Goal: Information Seeking & Learning: Learn about a topic

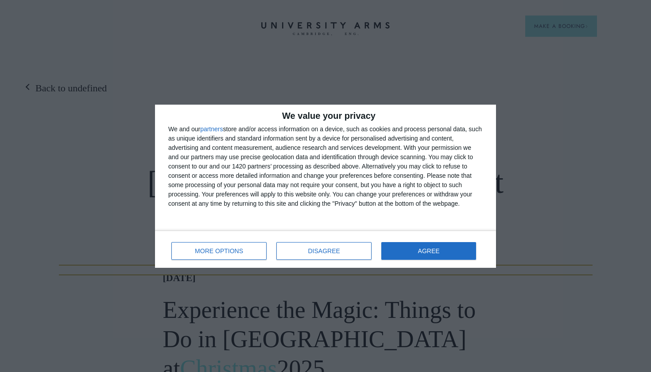
click at [307, 241] on div "MORE OPTIONS DISAGREE AGREE" at bounding box center [325, 249] width 314 height 25
click at [313, 248] on span "DISAGREE" at bounding box center [324, 251] width 32 height 6
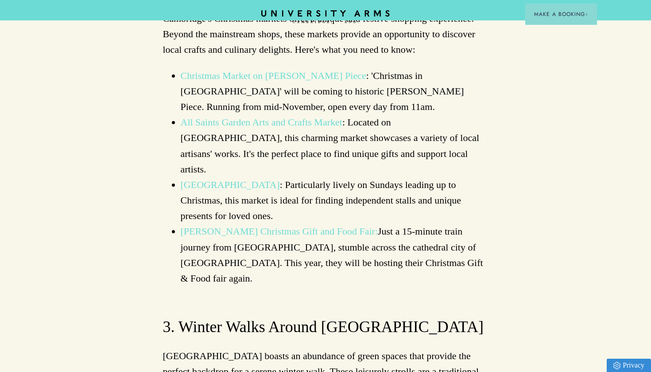
scroll to position [976, 0]
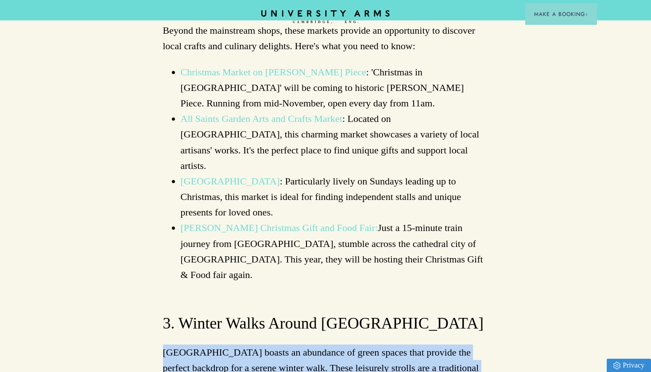
drag, startPoint x: 308, startPoint y: 271, endPoint x: 271, endPoint y: 218, distance: 64.4
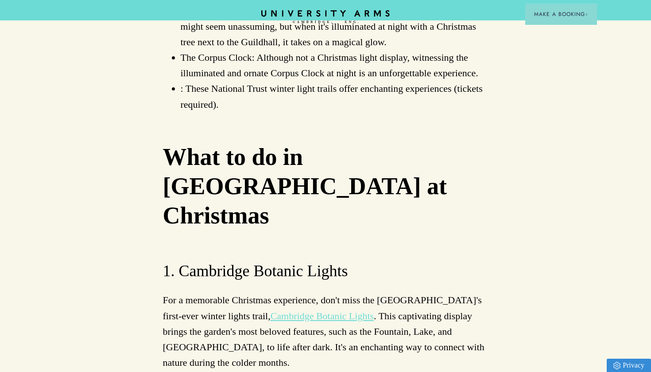
scroll to position [1965, 0]
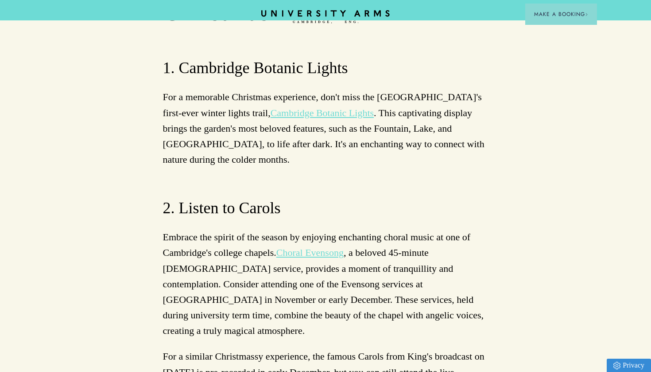
scroll to position [2165, 0]
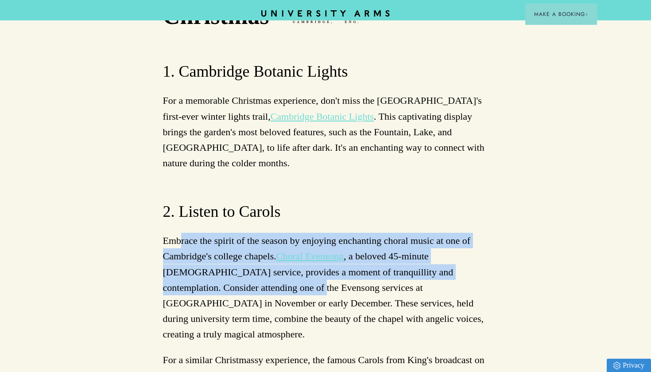
drag, startPoint x: 183, startPoint y: 85, endPoint x: 241, endPoint y: 126, distance: 71.4
click at [241, 233] on p "Embrace the spirit of the season by enjoying enchanting choral music at one of …" at bounding box center [326, 287] width 326 height 109
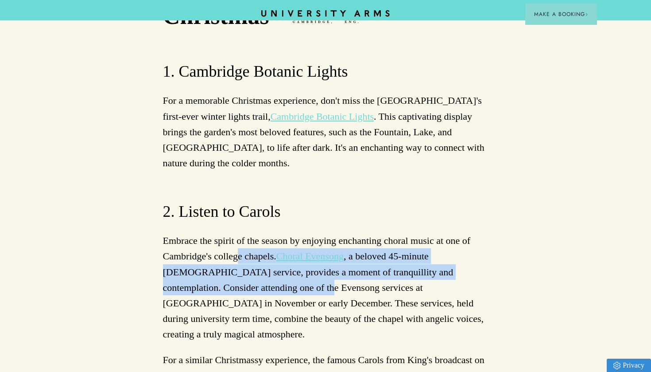
drag, startPoint x: 239, startPoint y: 107, endPoint x: 250, endPoint y: 129, distance: 25.2
click at [250, 233] on p "Embrace the spirit of the season by enjoying enchanting choral music at one of …" at bounding box center [326, 287] width 326 height 109
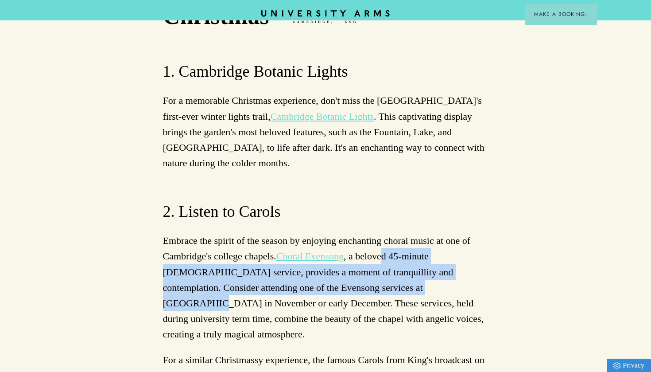
drag, startPoint x: 382, startPoint y: 105, endPoint x: 382, endPoint y: 132, distance: 26.6
click at [382, 233] on p "Embrace the spirit of the season by enjoying enchanting choral music at one of …" at bounding box center [326, 287] width 326 height 109
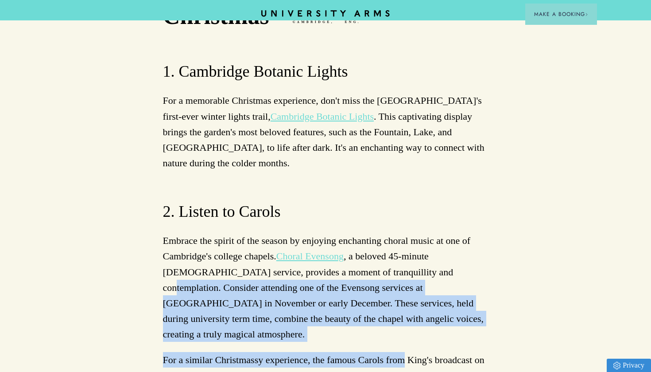
drag, startPoint x: 406, startPoint y: 108, endPoint x: 399, endPoint y: 186, distance: 78.2
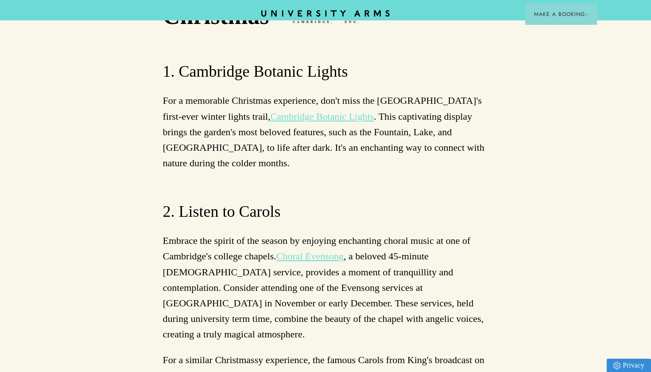
drag, startPoint x: 441, startPoint y: 230, endPoint x: 405, endPoint y: 114, distance: 121.5
click at [405, 233] on p "Embrace the spirit of the season by enjoying enchanting choral music at one of …" at bounding box center [326, 287] width 326 height 109
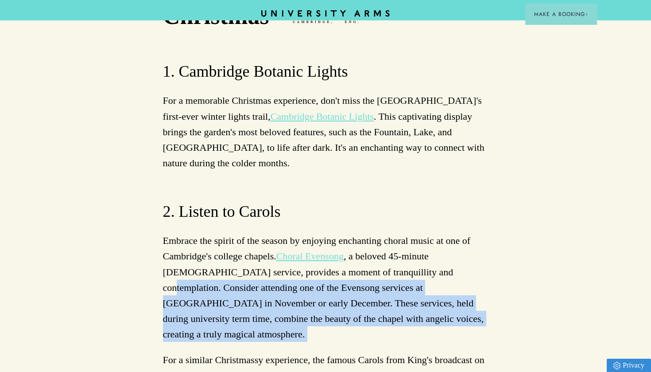
drag, startPoint x: 405, startPoint y: 114, endPoint x: 405, endPoint y: 163, distance: 49.2
click at [405, 233] on p "Embrace the spirit of the season by enjoying enchanting choral music at one of …" at bounding box center [326, 287] width 326 height 109
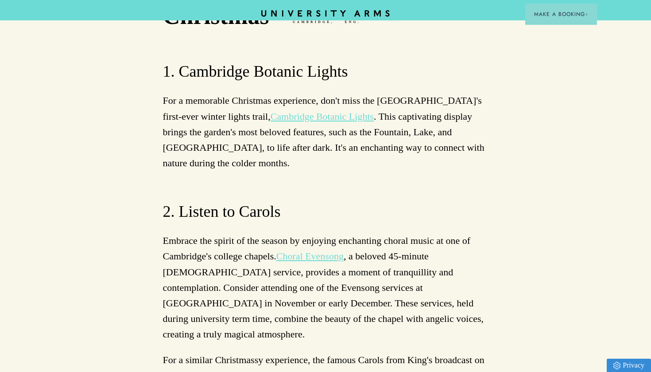
click at [405, 233] on p "Embrace the spirit of the season by enjoying enchanting choral music at one of …" at bounding box center [326, 287] width 326 height 109
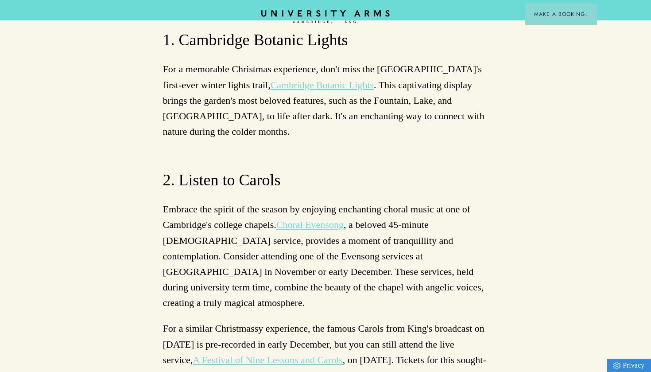
scroll to position [2196, 0]
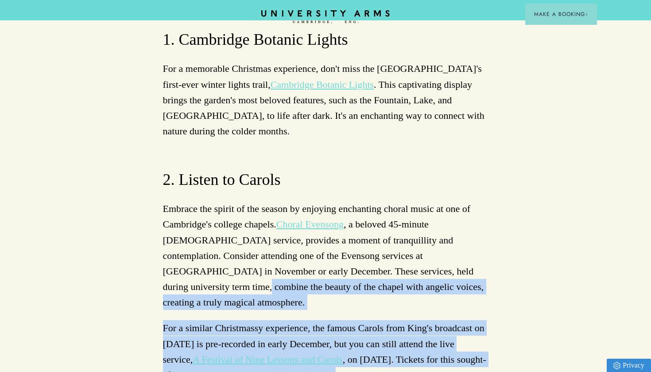
drag, startPoint x: 418, startPoint y: 236, endPoint x: 415, endPoint y: 116, distance: 119.6
click at [415, 201] on p "Embrace the spirit of the season by enjoying enchanting choral music at one of …" at bounding box center [326, 255] width 326 height 109
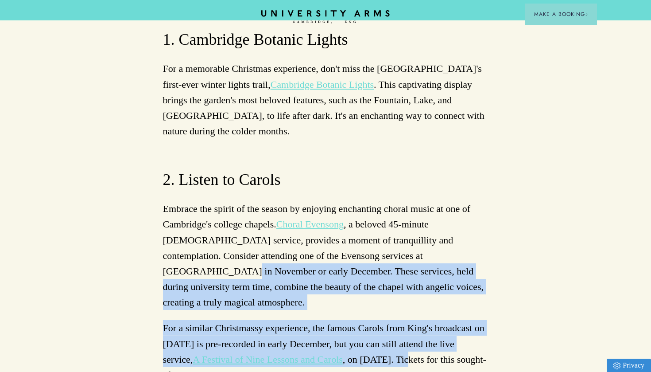
drag, startPoint x: 409, startPoint y: 96, endPoint x: 409, endPoint y: 184, distance: 88.1
click at [409, 320] on p "For a similar Christmassy experience, the famous Carols from King's broadcast o…" at bounding box center [326, 351] width 326 height 62
drag, startPoint x: 406, startPoint y: 202, endPoint x: 407, endPoint y: 121, distance: 81.1
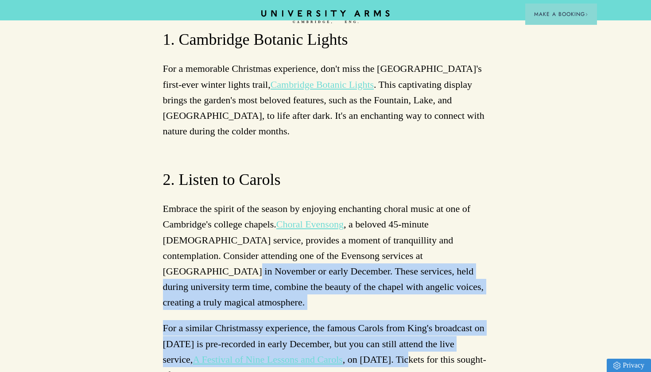
click at [407, 201] on p "Embrace the spirit of the season by enjoying enchanting choral music at one of …" at bounding box center [326, 255] width 326 height 109
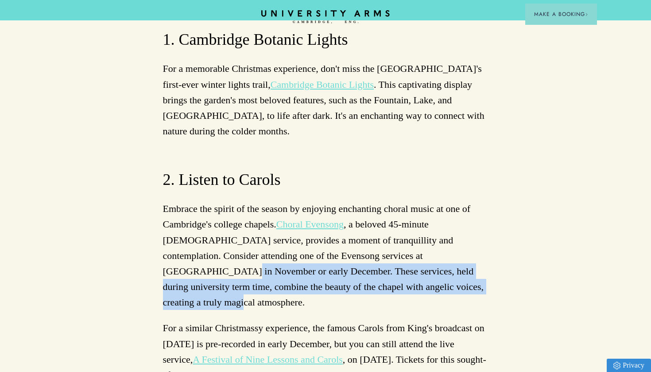
drag, startPoint x: 409, startPoint y: 91, endPoint x: 410, endPoint y: 129, distance: 37.7
click at [410, 201] on p "Embrace the spirit of the season by enjoying enchanting choral music at one of …" at bounding box center [326, 255] width 326 height 109
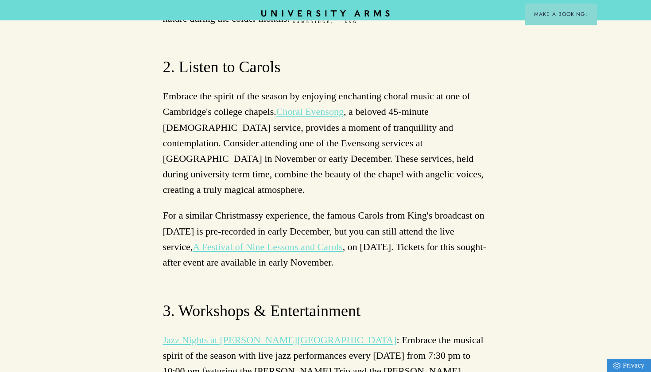
scroll to position [2360, 0]
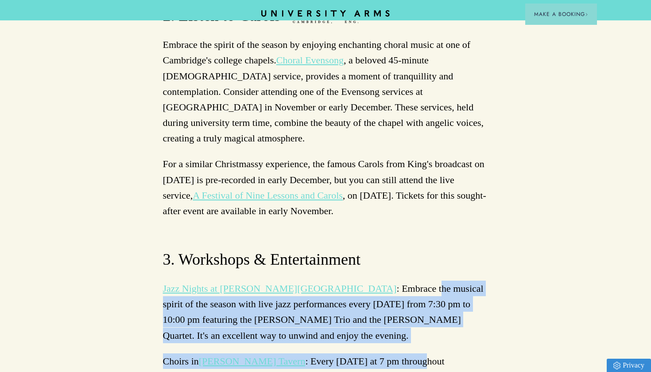
drag, startPoint x: 325, startPoint y: 112, endPoint x: 381, endPoint y: 185, distance: 91.5
click at [381, 185] on div "Experience the Magic: Things to Do in [GEOGRAPHIC_DATA] at Christmas 2025 [GEOG…" at bounding box center [326, 268] width 326 height 4667
